Goal: Feedback & Contribution: Submit feedback/report problem

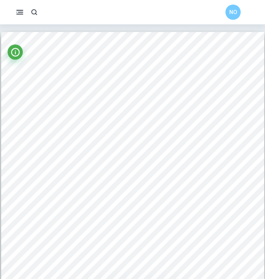
scroll to position [469, 0]
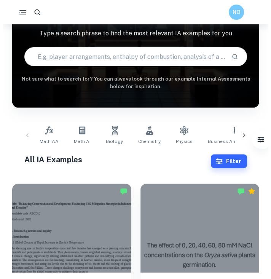
scroll to position [56, 0]
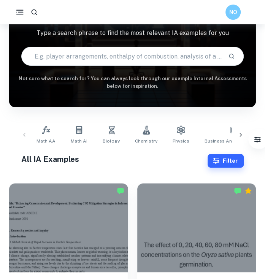
click at [22, 12] on rect "button" at bounding box center [21, 12] width 6 height 1
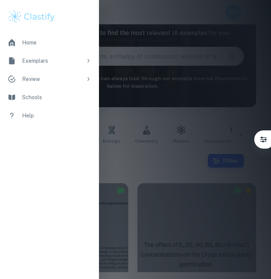
click at [89, 79] on icon at bounding box center [89, 78] width 2 height 3
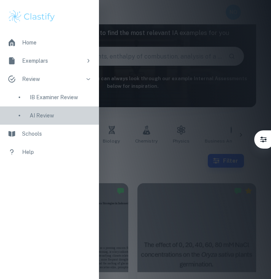
click at [58, 113] on div "AI Review" at bounding box center [61, 116] width 62 height 8
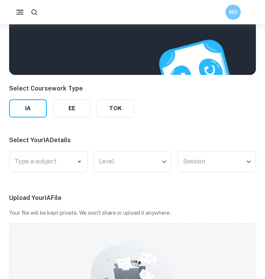
scroll to position [102, 0]
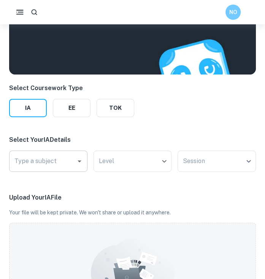
click at [73, 162] on div "Type a subject" at bounding box center [48, 161] width 78 height 21
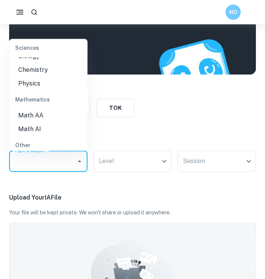
scroll to position [319, 0]
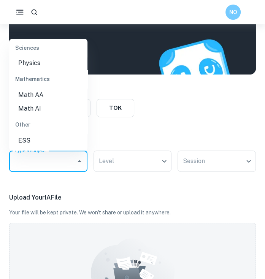
click at [45, 99] on li "Math AA" at bounding box center [48, 96] width 78 height 14
type input "Math AA"
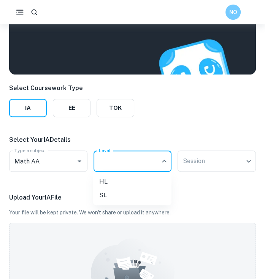
click at [108, 157] on body "We value your privacy We use cookies to enhance your browsing experience, serve…" at bounding box center [132, 61] width 265 height 279
click at [108, 195] on li "SL" at bounding box center [132, 196] width 78 height 14
type input "SL"
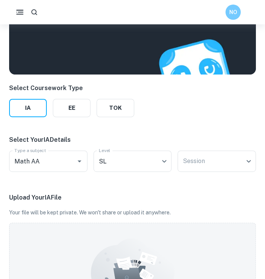
click at [191, 174] on div "Session ​ Session" at bounding box center [217, 163] width 78 height 24
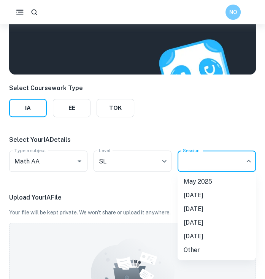
click at [194, 170] on body "We value your privacy We use cookies to enhance your browsing experience, serve…" at bounding box center [132, 61] width 265 height 279
click at [199, 207] on li "May 2026" at bounding box center [217, 209] width 78 height 14
type input "M26"
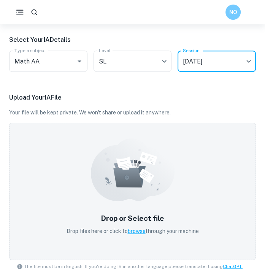
scroll to position [202, 0]
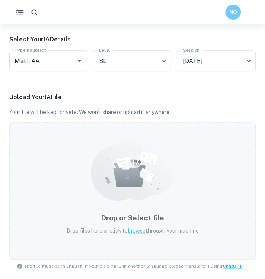
click at [129, 229] on span "browse" at bounding box center [137, 231] width 18 height 6
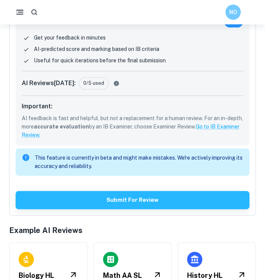
scroll to position [417, 0]
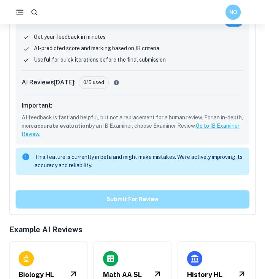
click at [180, 198] on button "Submit for review" at bounding box center [133, 199] width 234 height 18
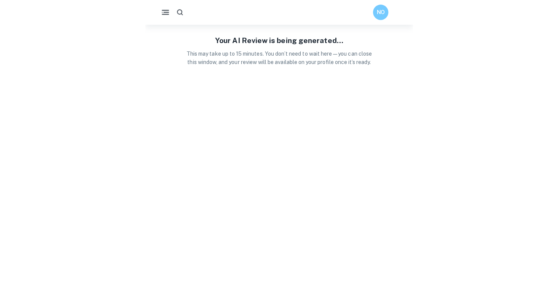
scroll to position [0, 0]
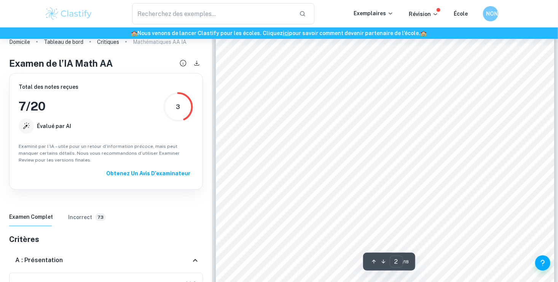
scroll to position [509, 0]
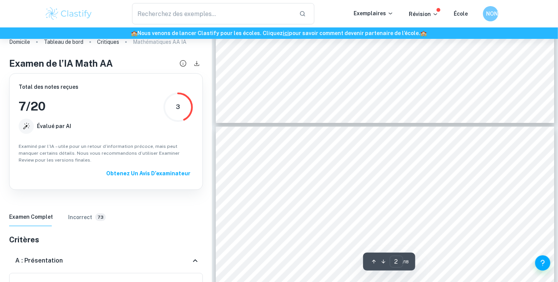
type input "3"
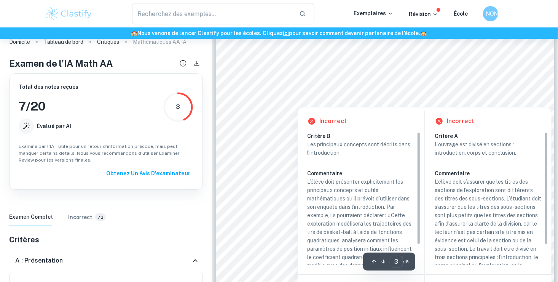
scroll to position [1199, 0]
